Goal: Information Seeking & Learning: Understand process/instructions

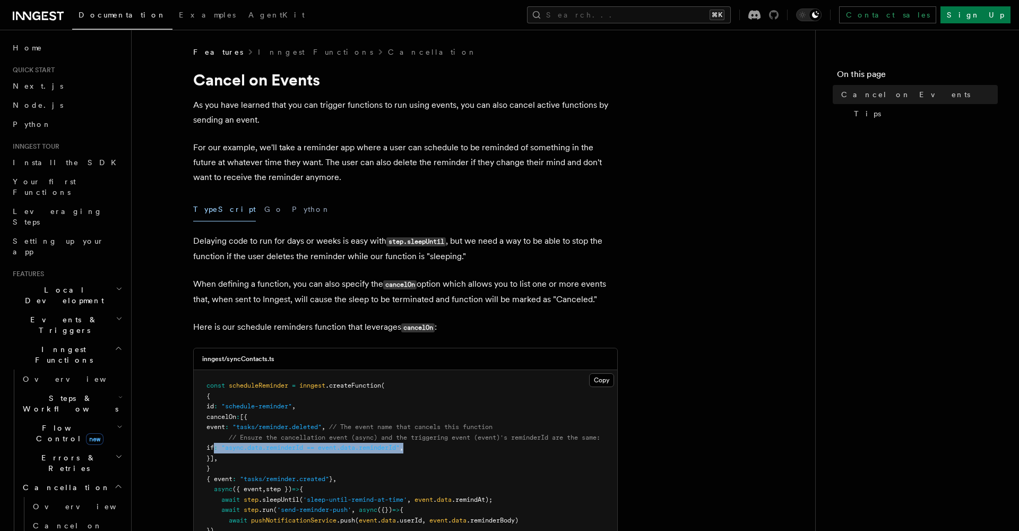
click at [779, 18] on icon at bounding box center [774, 15] width 10 height 10
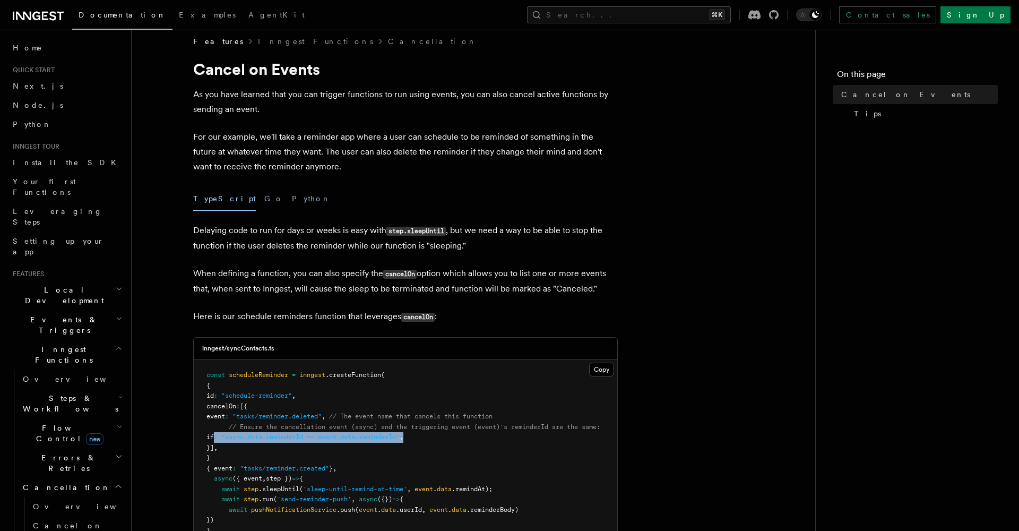
scroll to position [11, 0]
click at [406, 276] on code "cancelOn" at bounding box center [399, 273] width 33 height 9
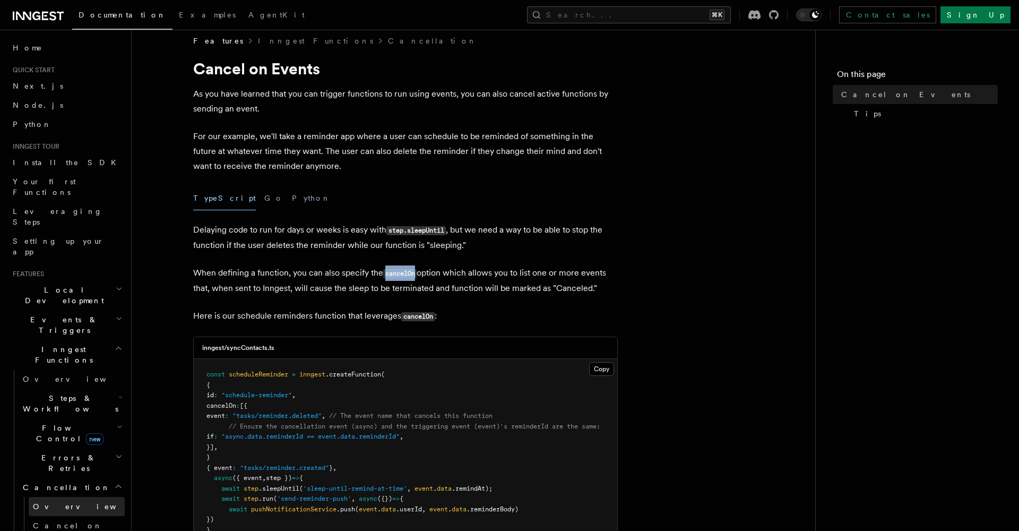
click at [67, 497] on link "Overview" at bounding box center [77, 506] width 96 height 19
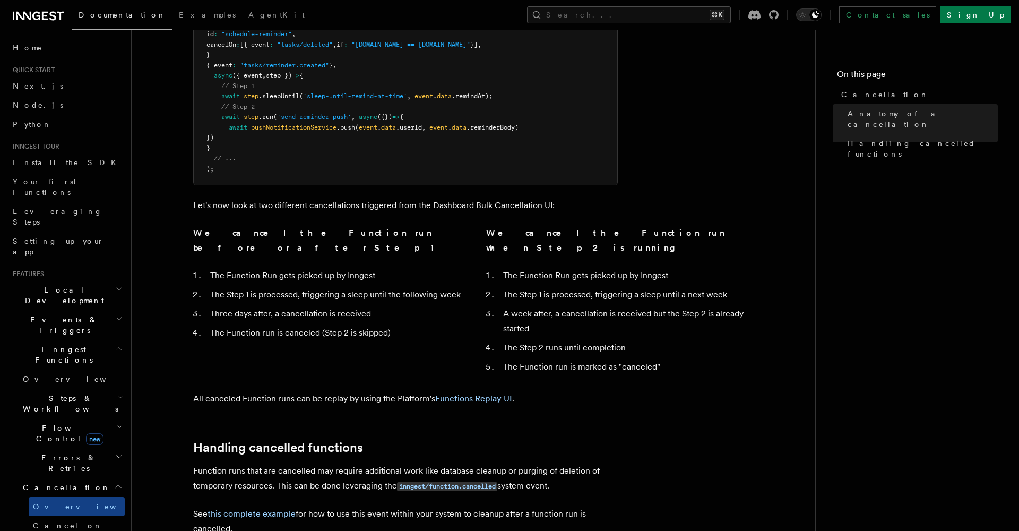
scroll to position [640, 0]
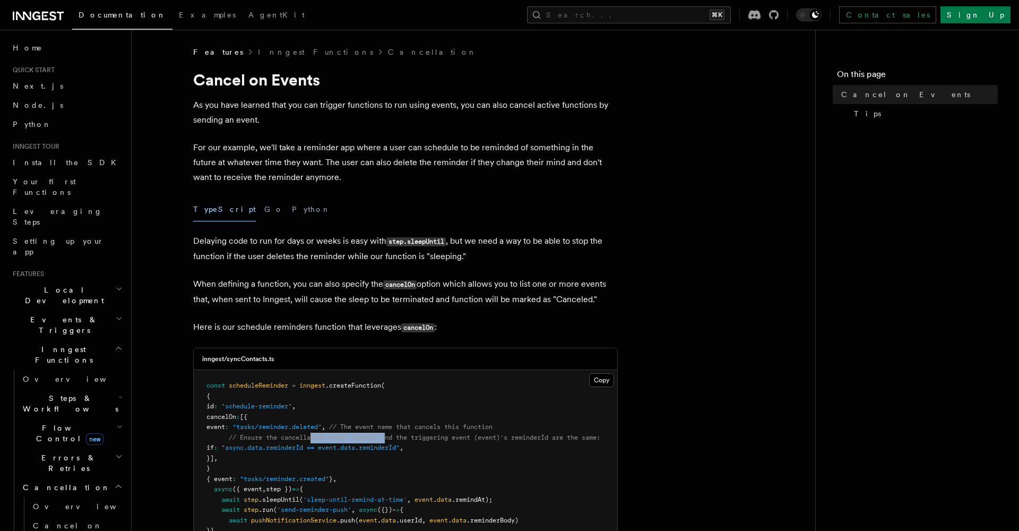
drag, startPoint x: 313, startPoint y: 432, endPoint x: 389, endPoint y: 432, distance: 76.4
click at [389, 432] on pre "const scheduleReminder = inngest .createFunction ( { id : "schedule-reminder" ,…" at bounding box center [406, 474] width 424 height 208
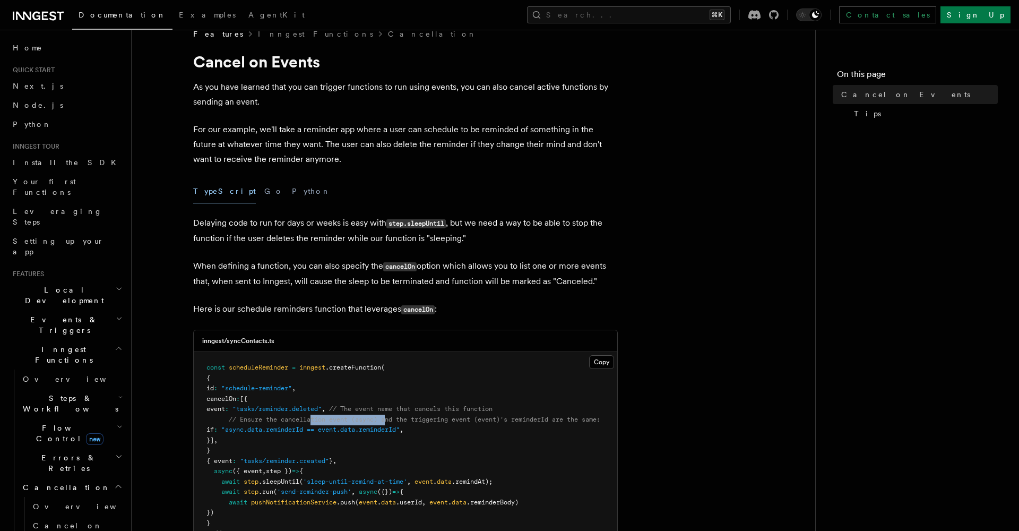
scroll to position [0, 7]
drag, startPoint x: 419, startPoint y: 416, endPoint x: 473, endPoint y: 415, distance: 54.7
click at [474, 416] on span "// Ensure the cancellation event (async) and the triggering event (event)'s rem…" at bounding box center [415, 419] width 372 height 7
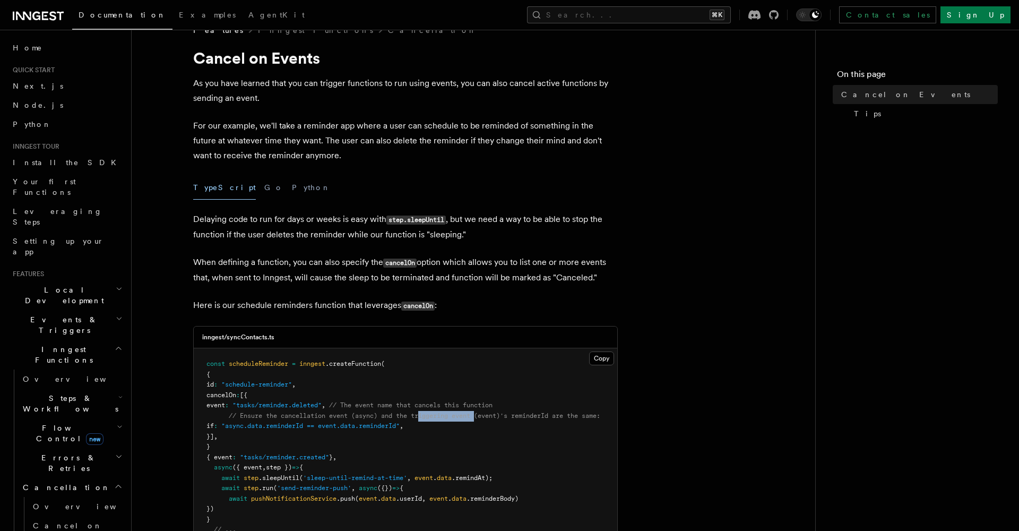
scroll to position [23, 0]
drag, startPoint x: 306, startPoint y: 414, endPoint x: 482, endPoint y: 415, distance: 175.7
click at [482, 415] on span "// Ensure the cancellation event (async) and the triggering event (event)'s rem…" at bounding box center [415, 414] width 372 height 7
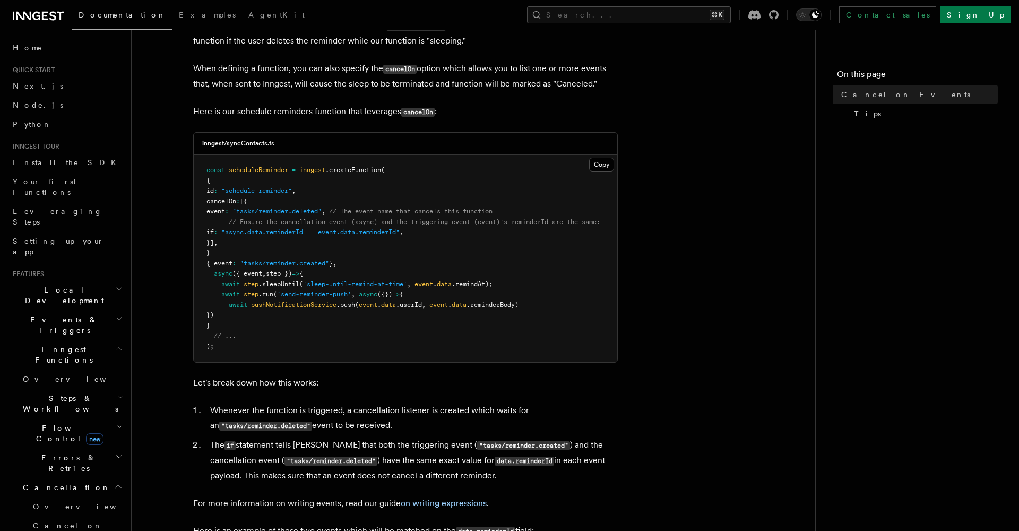
scroll to position [216, 0]
drag, startPoint x: 392, startPoint y: 406, endPoint x: 477, endPoint y: 410, distance: 85.0
click at [478, 411] on li "Whenever the function is triggered, a cancellation listener is created which wa…" at bounding box center [412, 417] width 411 height 30
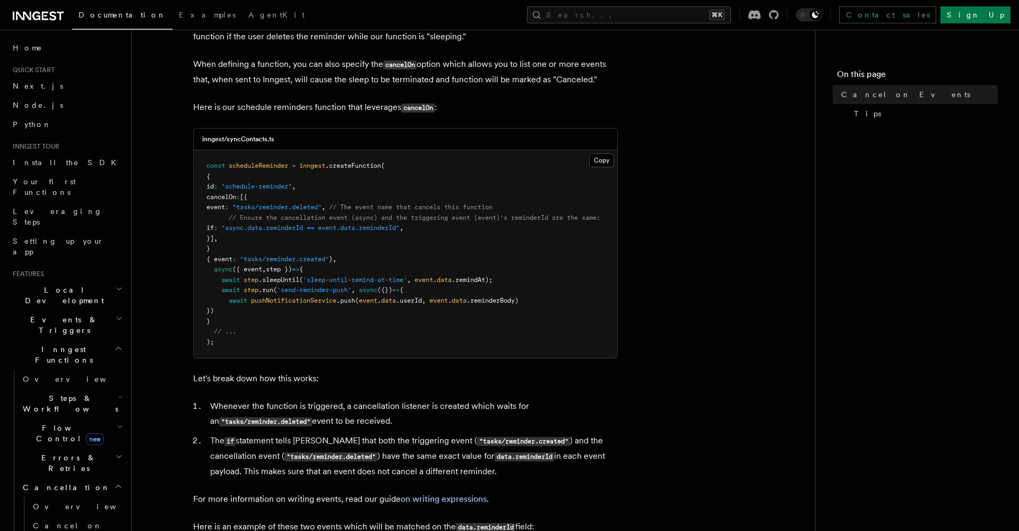
click at [402, 428] on ol "Whenever the function is triggered, a cancellation listener is created which wa…" at bounding box center [405, 439] width 425 height 80
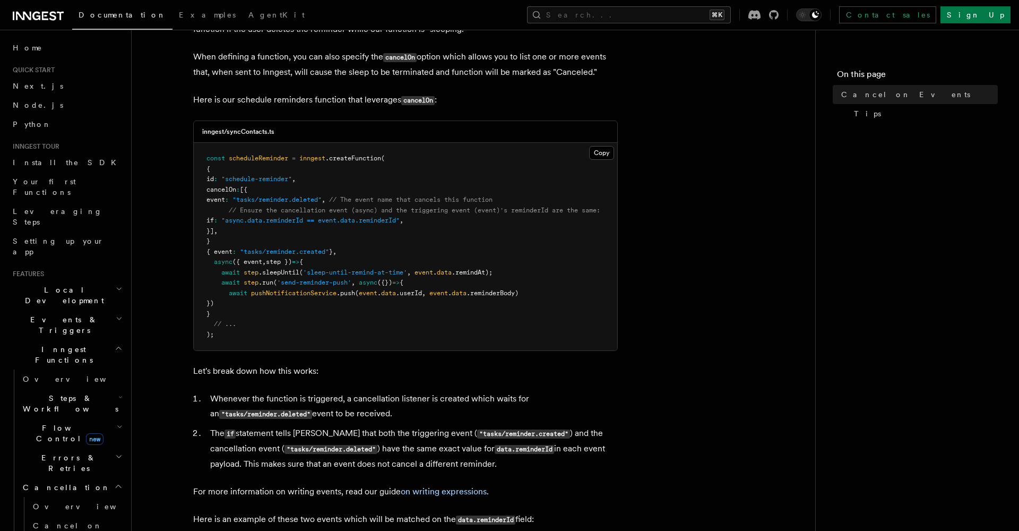
scroll to position [227, 0]
drag, startPoint x: 397, startPoint y: 443, endPoint x: 449, endPoint y: 444, distance: 52.6
click at [449, 445] on li "The if statement tells Inngest that both the triggering event ( "tasks/reminder…" at bounding box center [412, 449] width 411 height 46
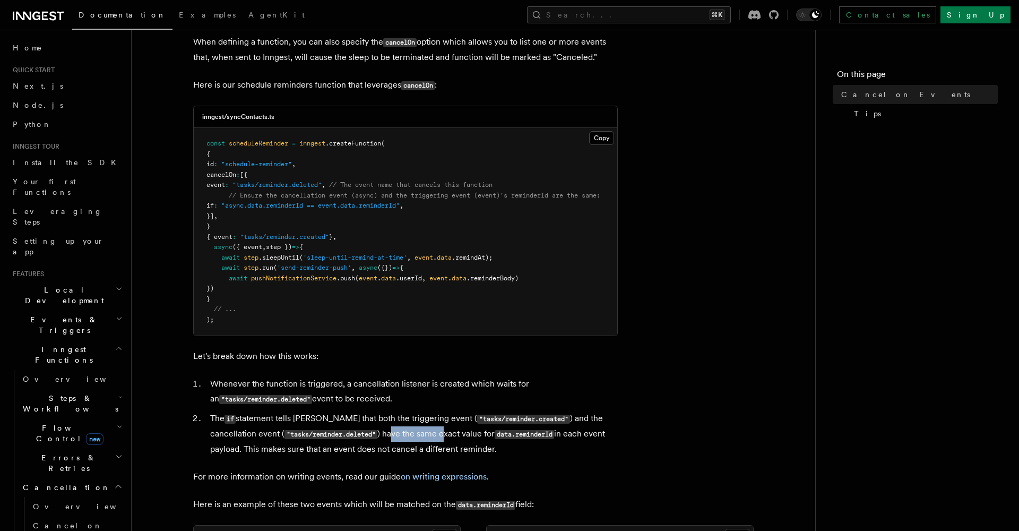
scroll to position [239, 0]
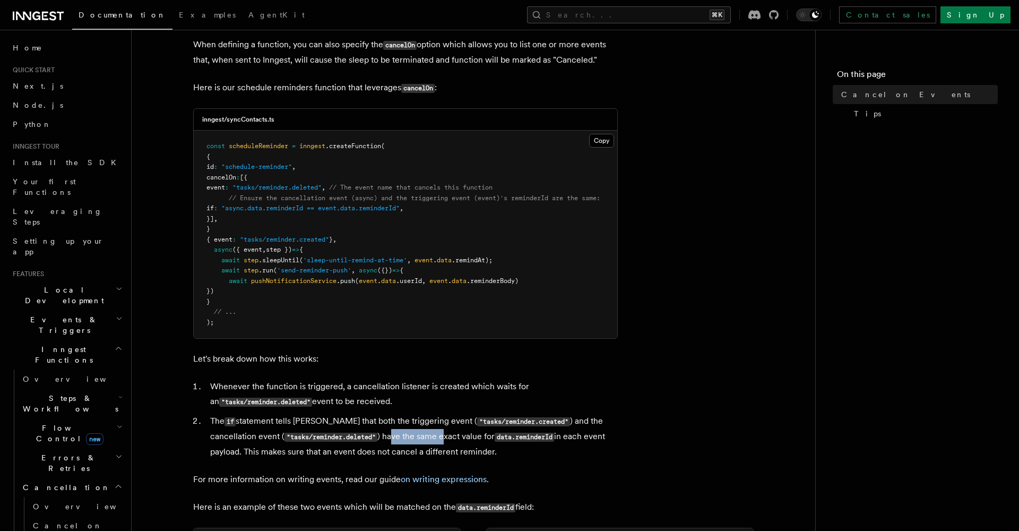
click at [563, 201] on pre "const scheduleReminder = inngest .createFunction ( { id : "schedule-reminder" ,…" at bounding box center [406, 235] width 424 height 208
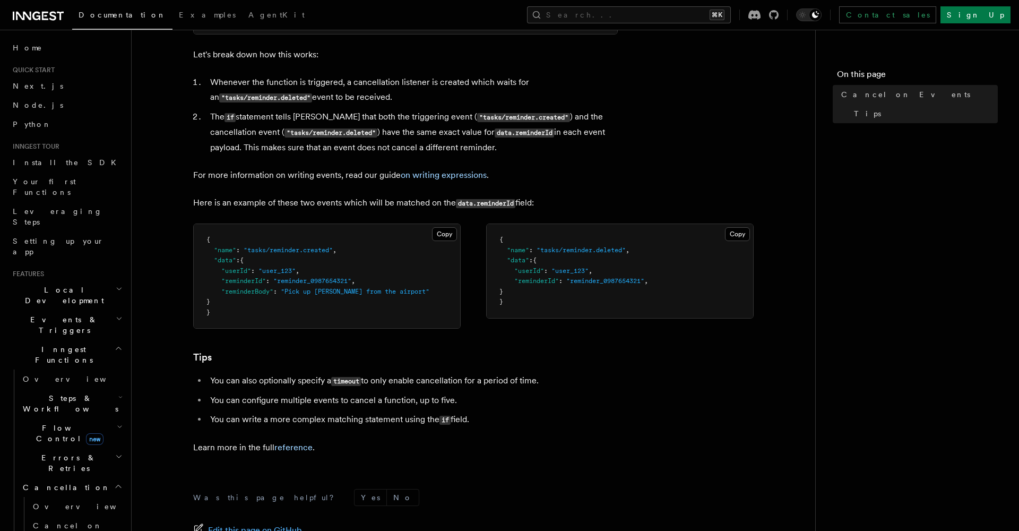
scroll to position [573, 0]
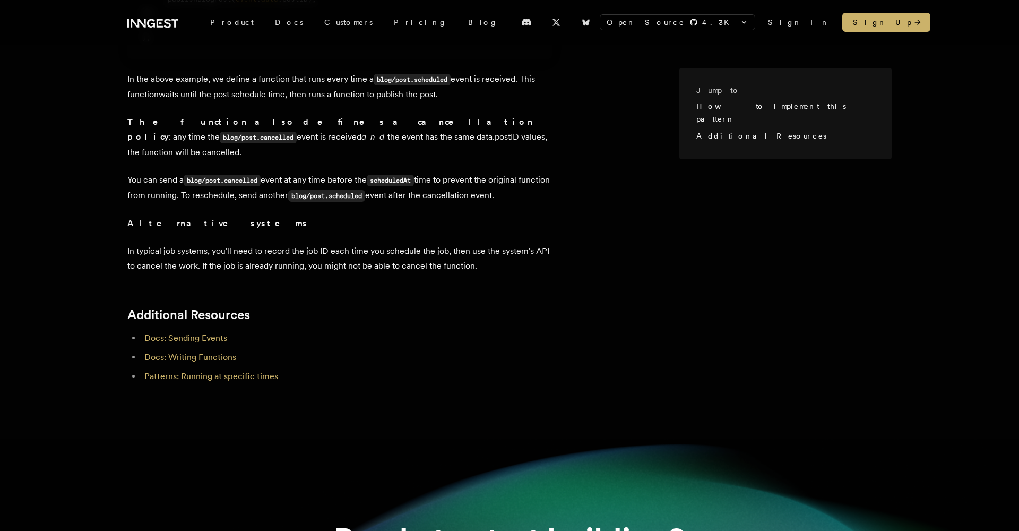
scroll to position [641, 0]
